Goal: Task Accomplishment & Management: Complete application form

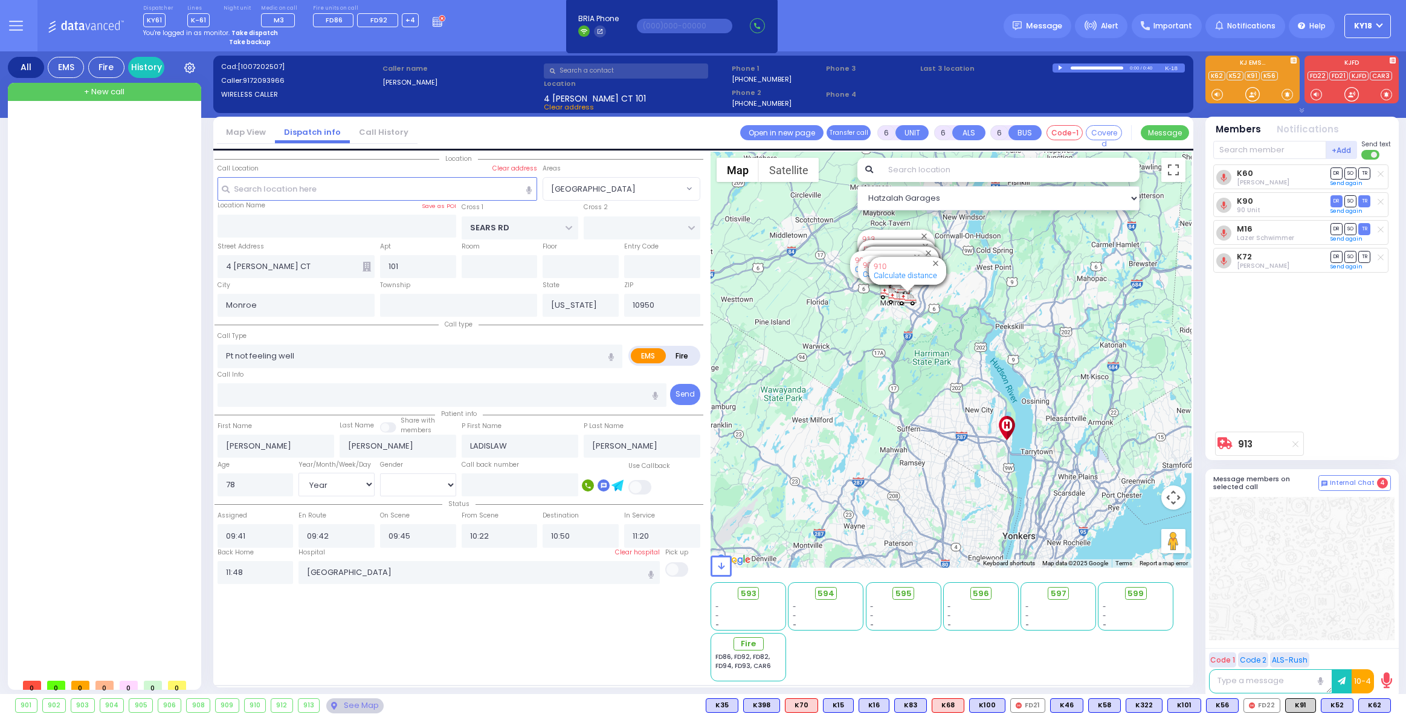
select select "[GEOGRAPHIC_DATA]"
select select "Year"
select select "[DEMOGRAPHIC_DATA]"
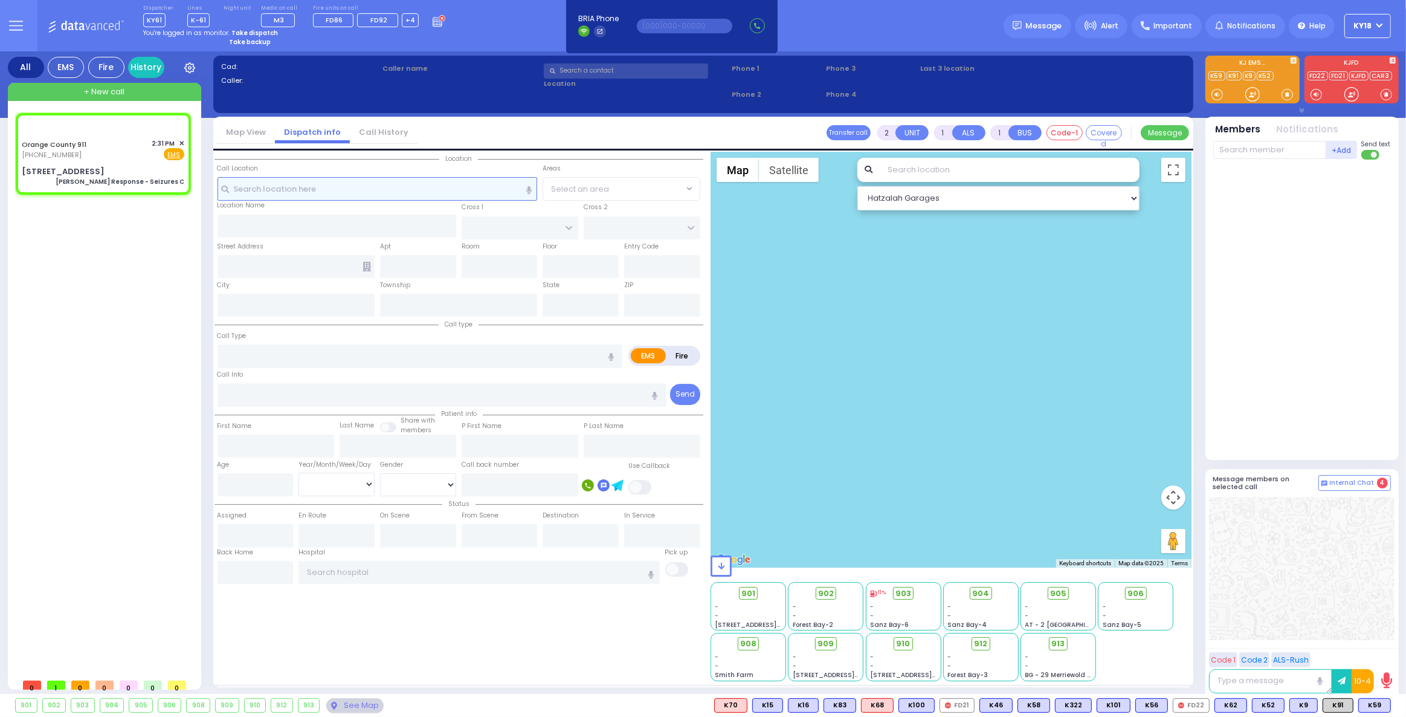
type input "6"
select select
type input "[PERSON_NAME] Response - Seizures C"
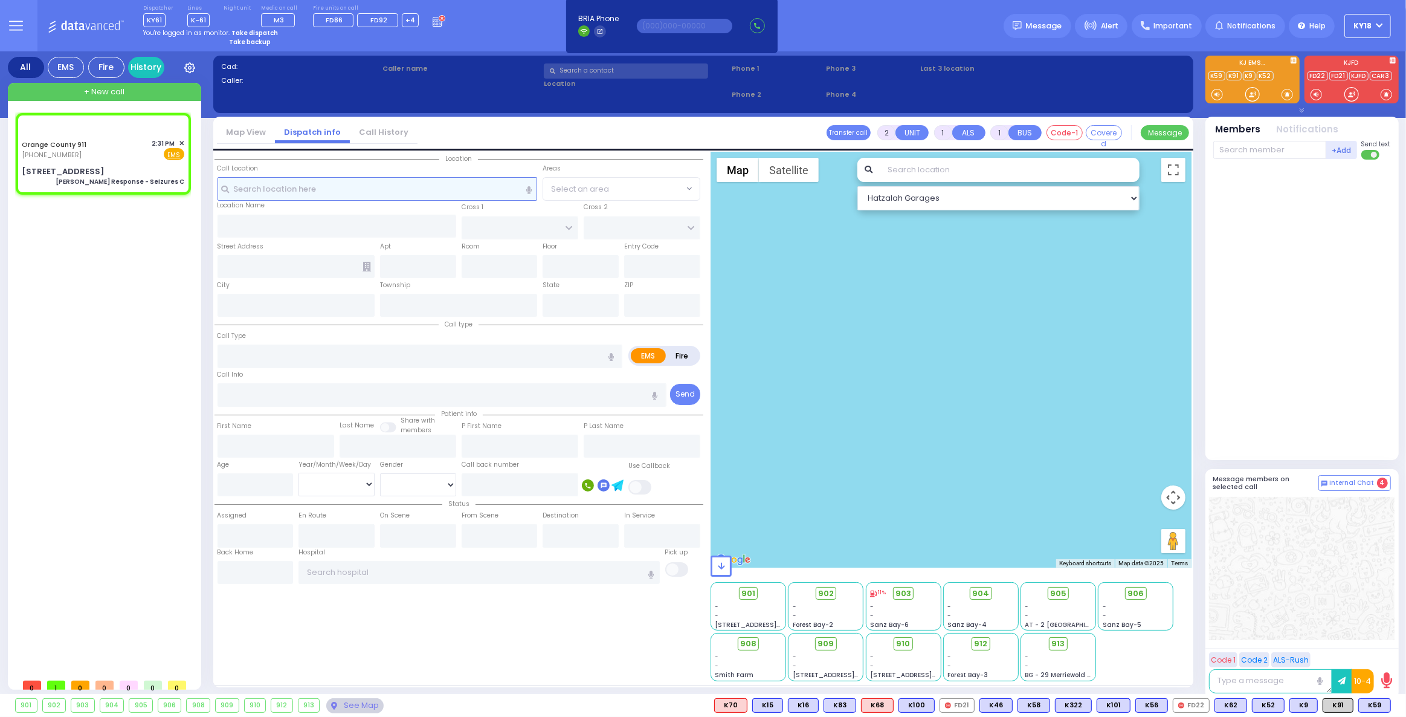
radio input "true"
type input "Nature: : Charlie Response - Seizures C Address: : [STREET_ADDRESS][GEOGRAPHIC_…"
select select
select select "Hatzalah Garages"
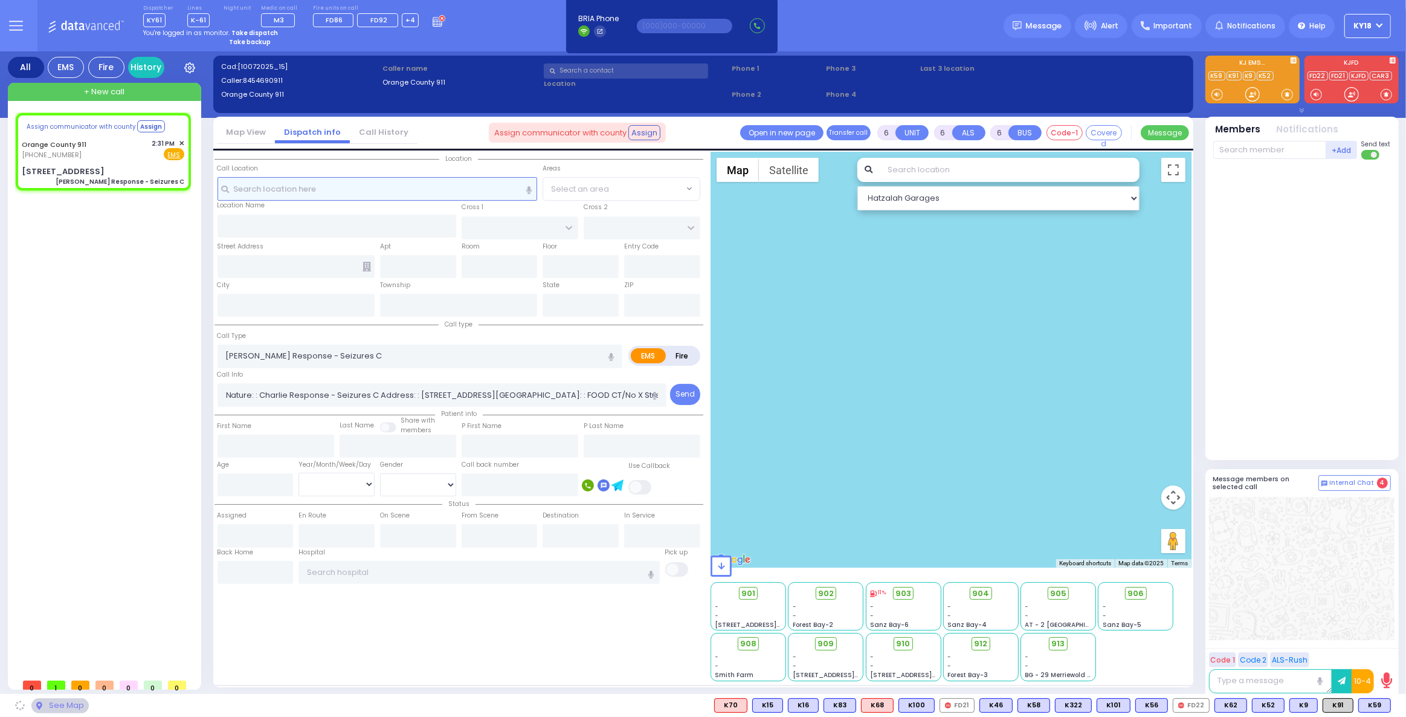
select select
radio input "true"
select select
select select "Hatzalah Garages"
type input "[STREET_ADDRESS]"
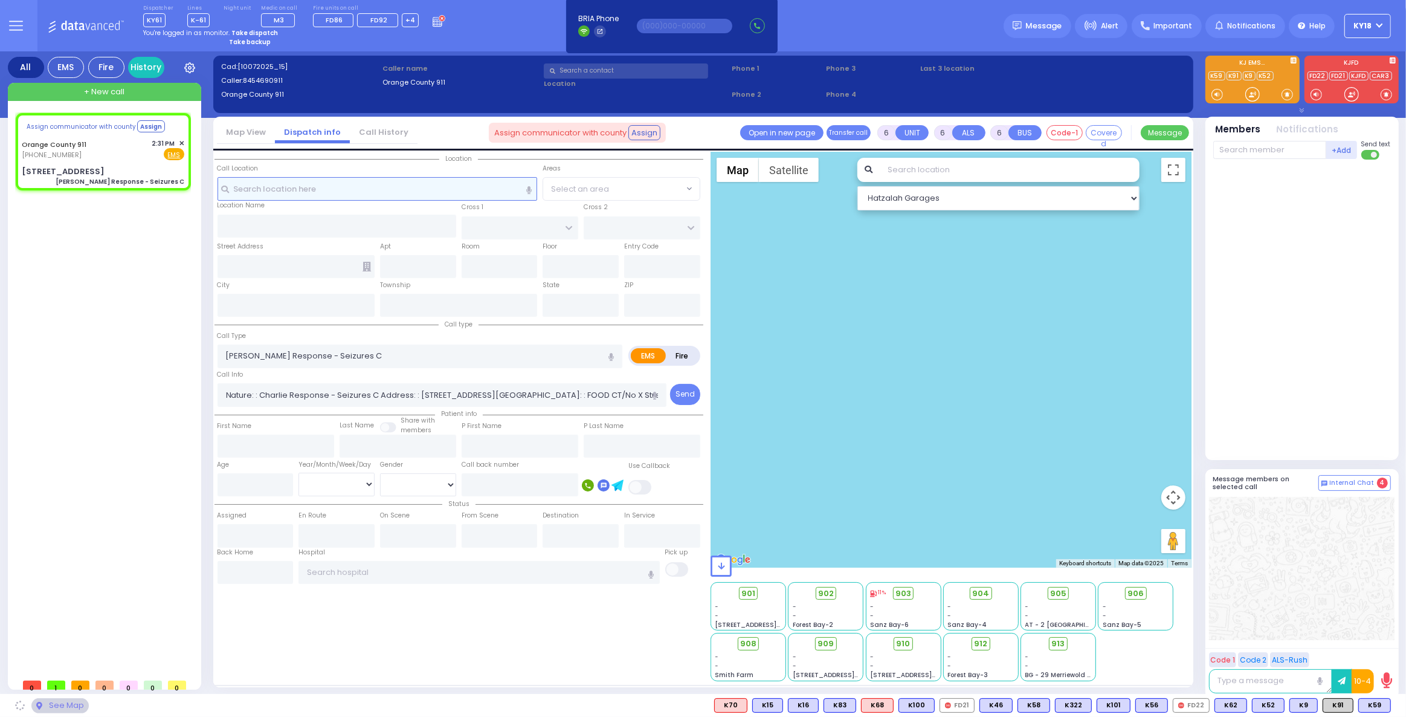
type input "Monroe"
type input "[US_STATE]"
type input "10917"
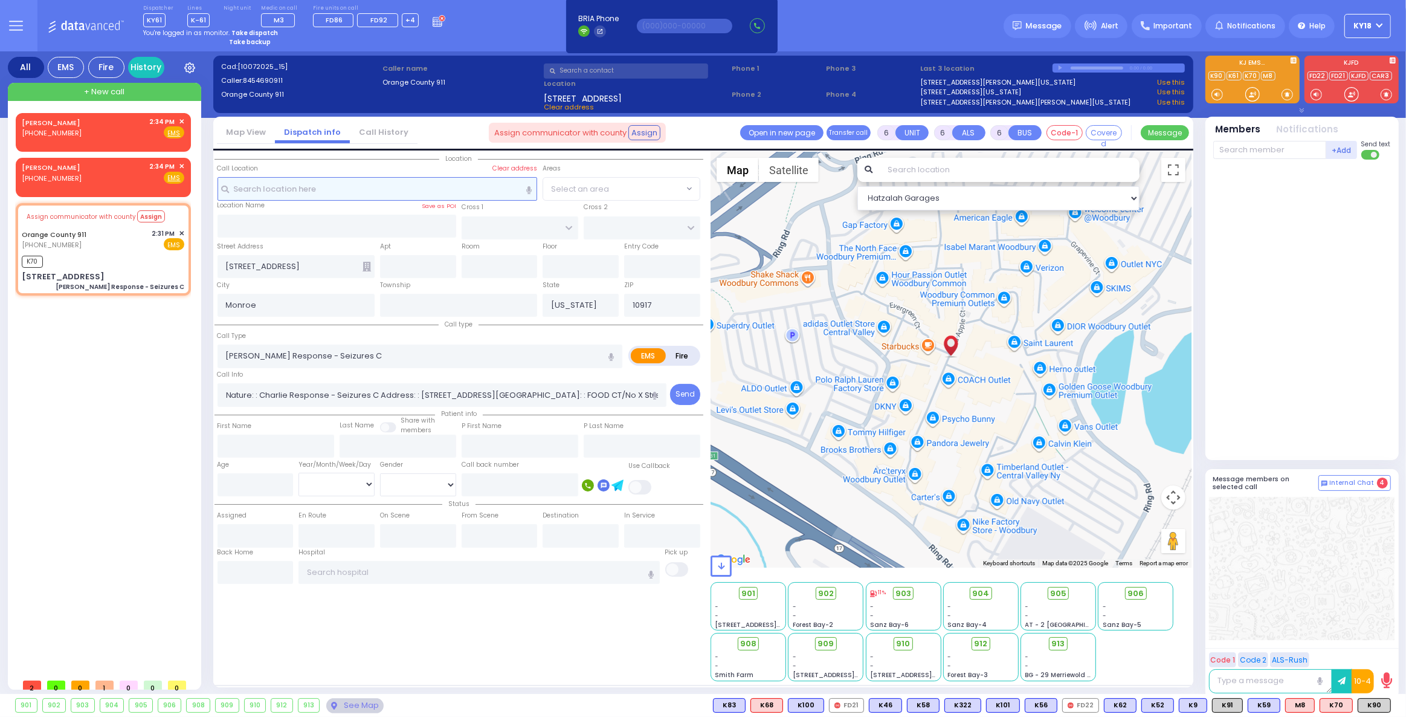
select select
radio input "true"
select select
type input "14:37"
select select "Hatzalah Garages"
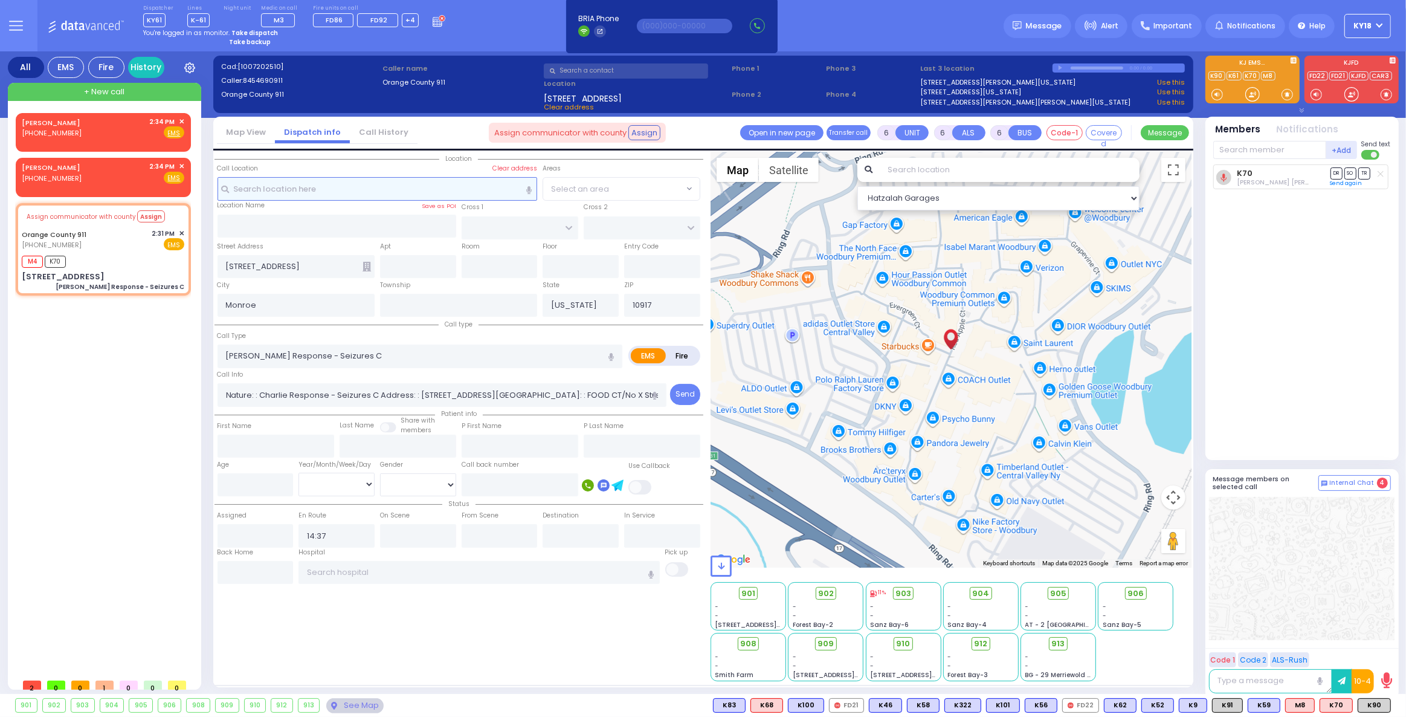
select select
radio input "true"
select select
select select "Hatzalah Garages"
select select
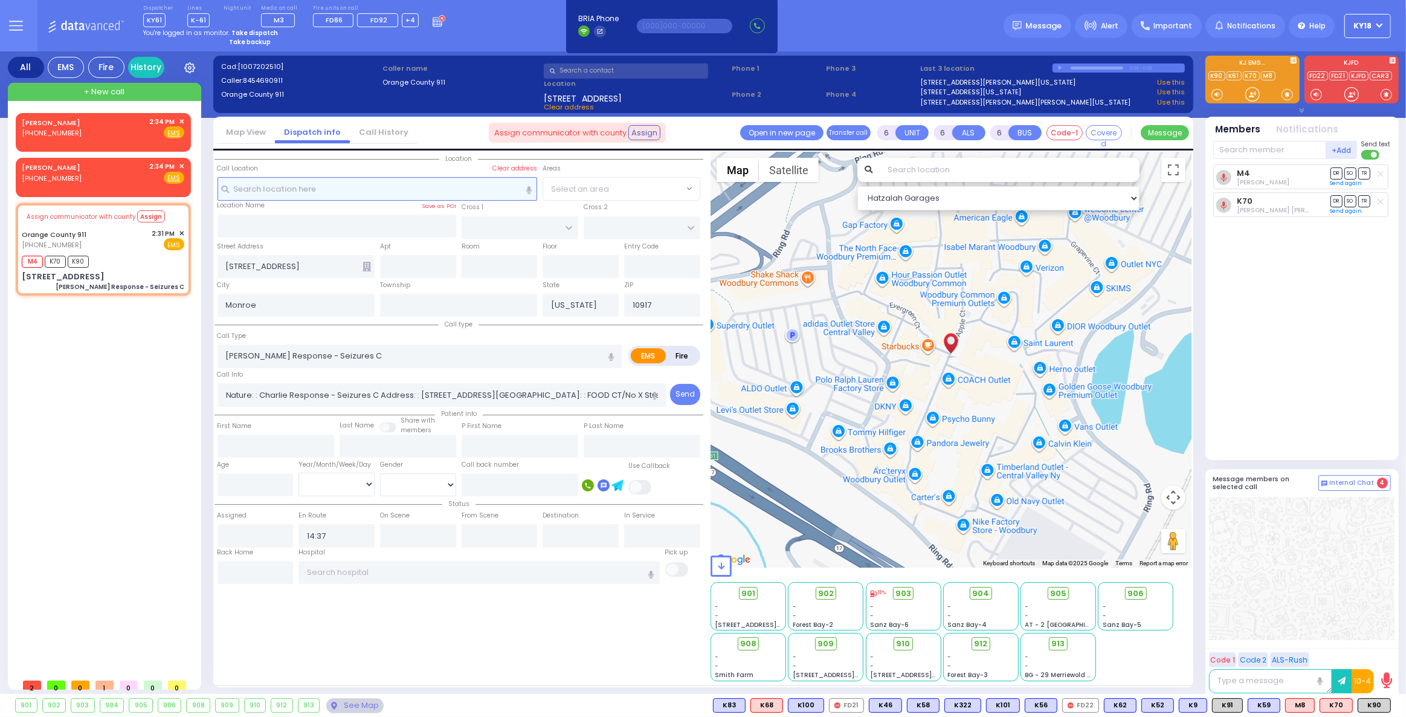
radio input "true"
select select
select select "Hatzalah Garages"
